Goal: Task Accomplishment & Management: Complete application form

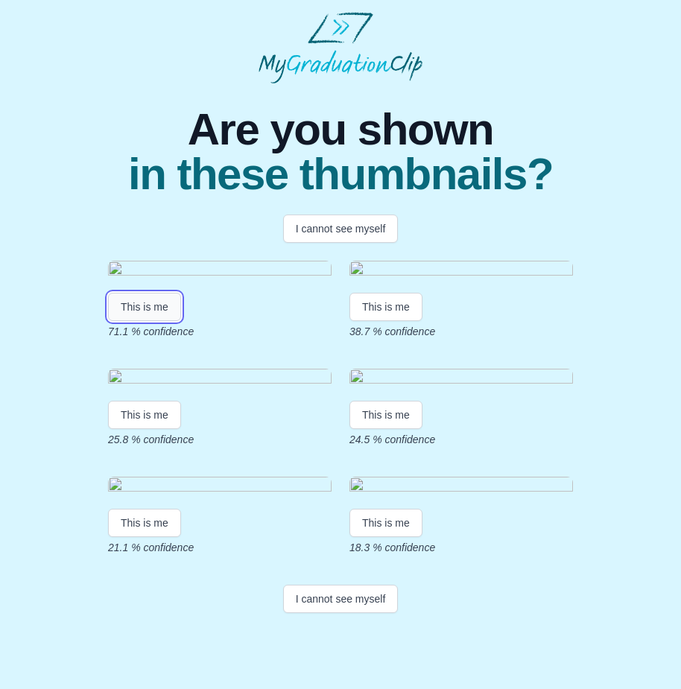
click at [145, 321] on button "This is me" at bounding box center [144, 307] width 73 height 28
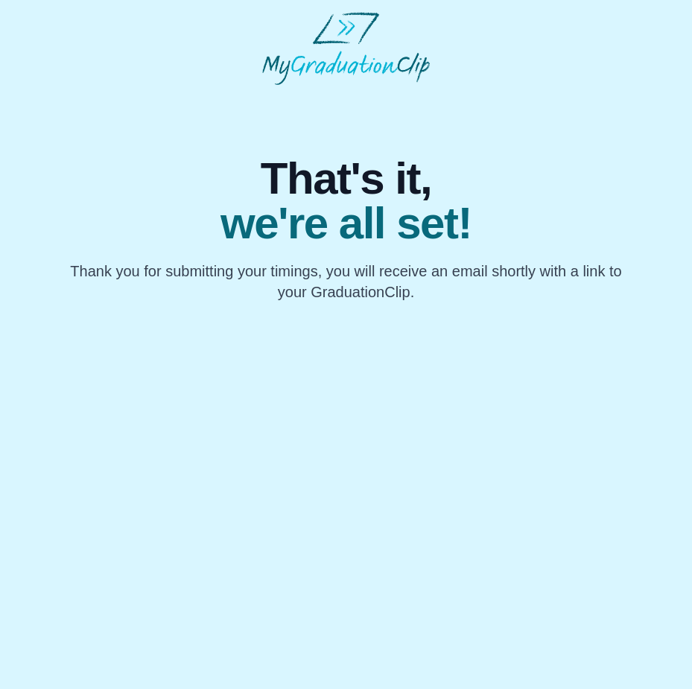
click at [323, 246] on span "we're all set!" at bounding box center [346, 223] width 572 height 45
click at [323, 274] on p "Thank you for submitting your timings, you will receive an email shortly with a…" at bounding box center [346, 282] width 572 height 42
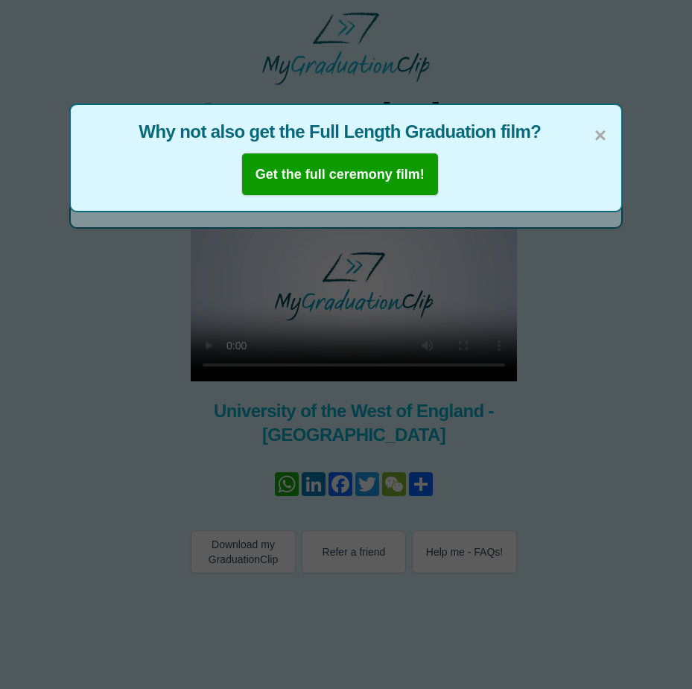
click at [608, 137] on div "× Why not also get the Full Length Graduation film? Get the full ceremony film!" at bounding box center [346, 158] width 554 height 109
click at [601, 130] on span "×" at bounding box center [601, 135] width 12 height 31
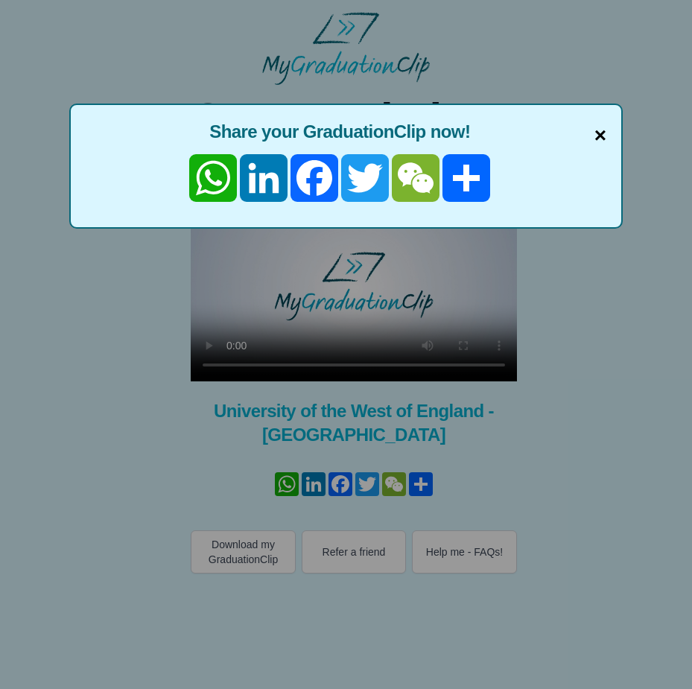
click at [598, 131] on span "×" at bounding box center [601, 135] width 12 height 31
